Goal: Navigation & Orientation: Find specific page/section

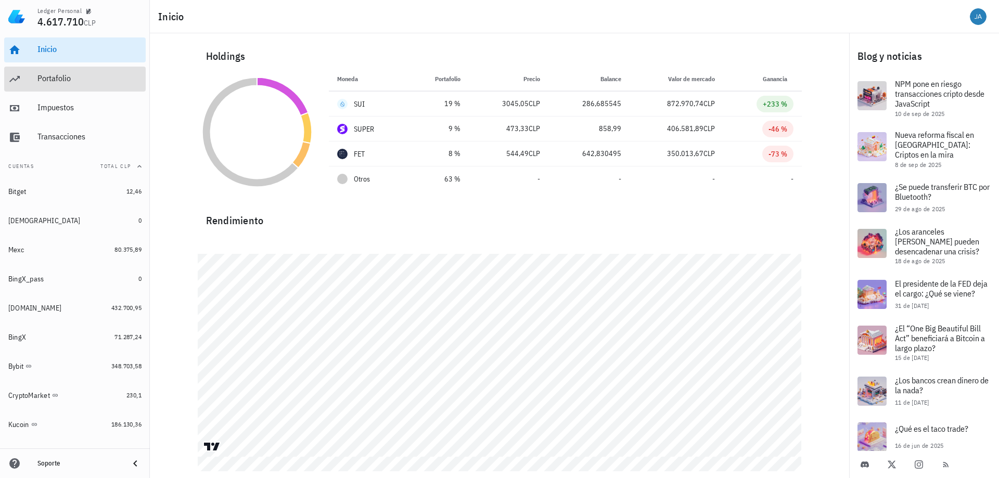
click at [54, 79] on div "Portafolio" at bounding box center [89, 78] width 104 height 10
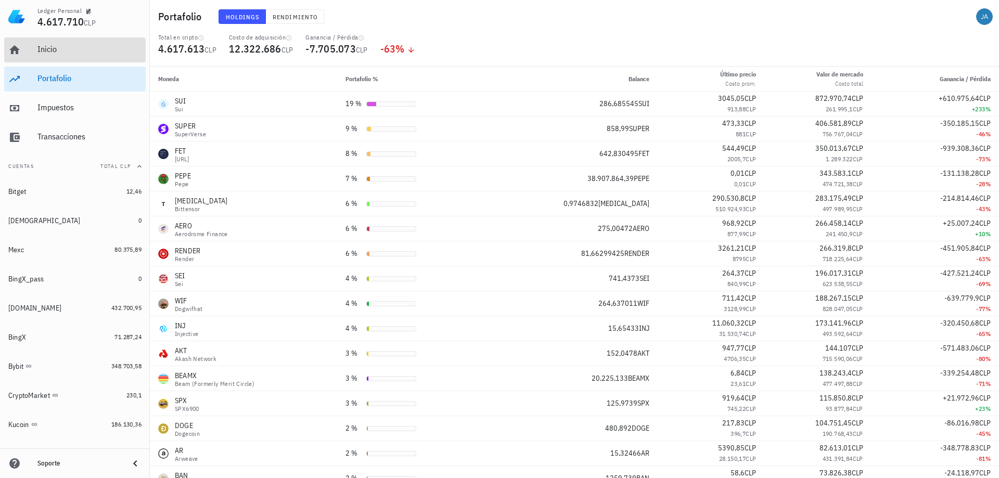
click at [48, 47] on div "Inicio" at bounding box center [89, 49] width 104 height 10
